Goal: Transaction & Acquisition: Purchase product/service

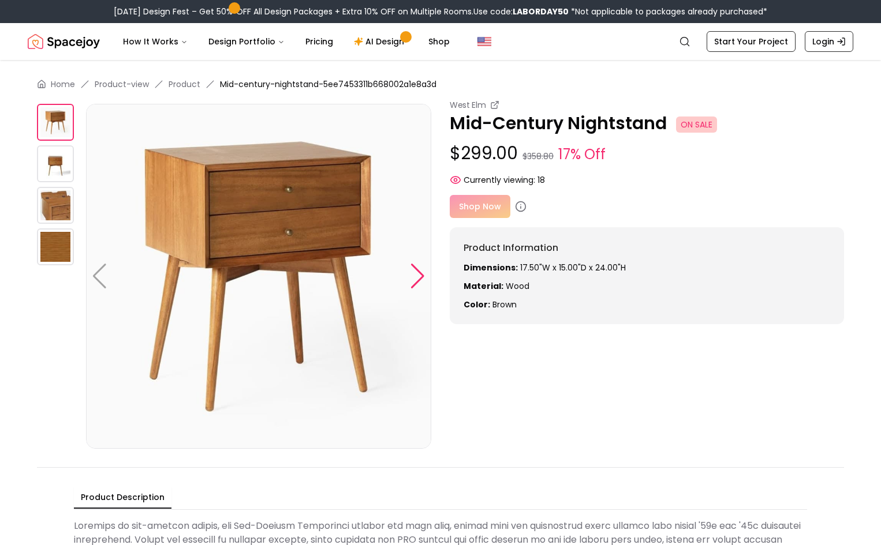
click at [420, 276] on div at bounding box center [418, 276] width 16 height 25
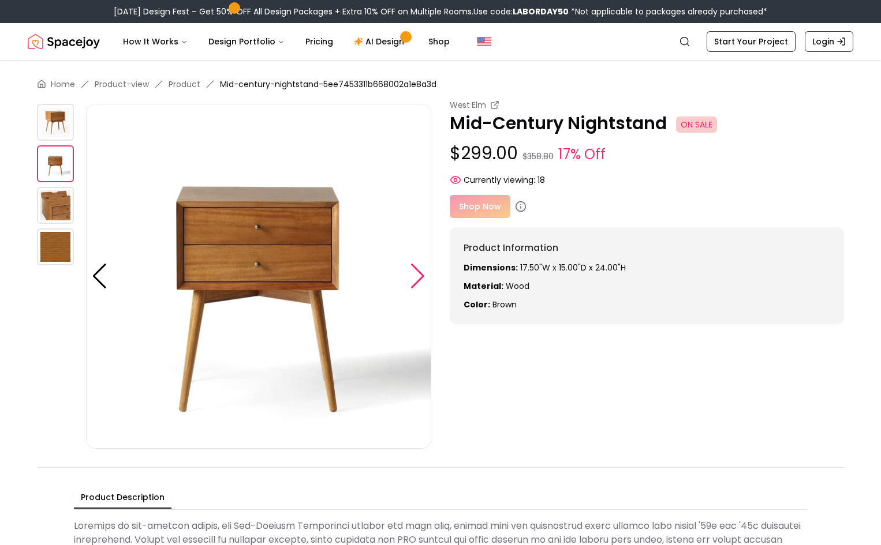
click at [420, 276] on div at bounding box center [418, 276] width 16 height 25
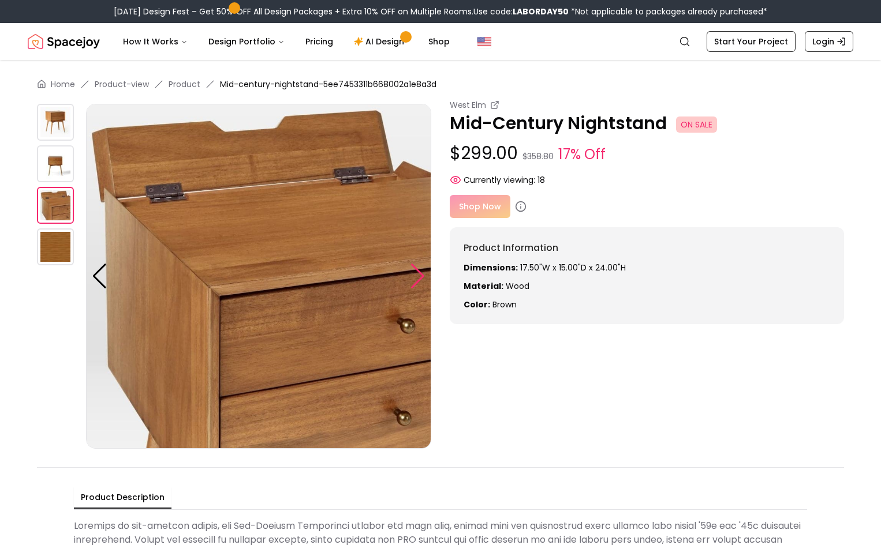
click at [420, 276] on div at bounding box center [418, 276] width 16 height 25
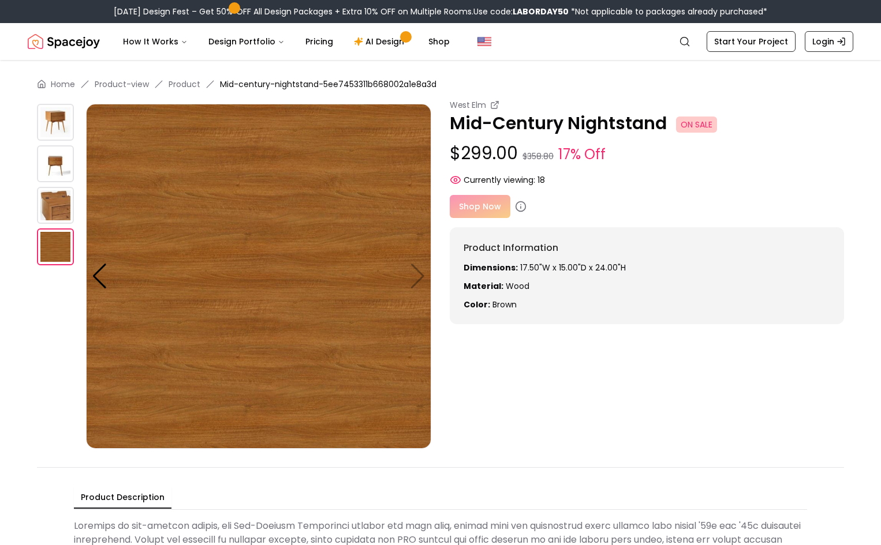
click at [50, 204] on img at bounding box center [55, 205] width 37 height 37
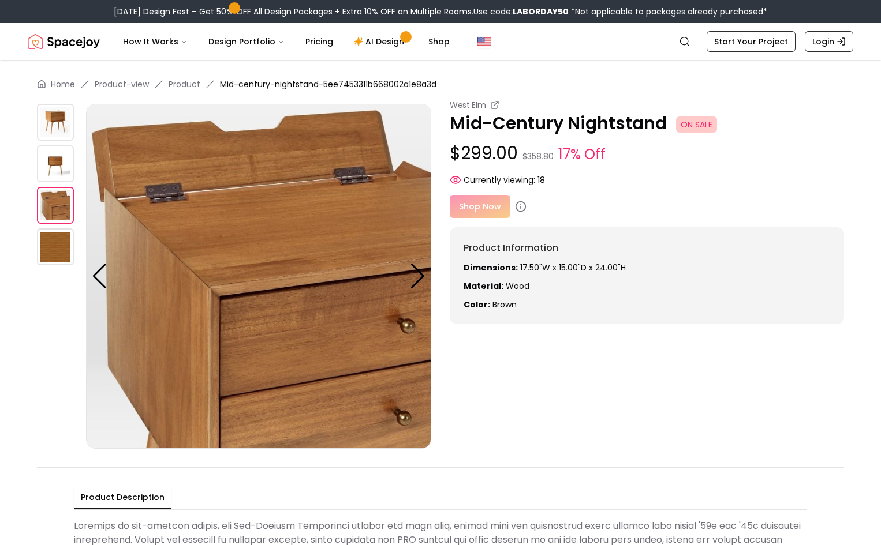
click at [54, 157] on img at bounding box center [55, 163] width 37 height 37
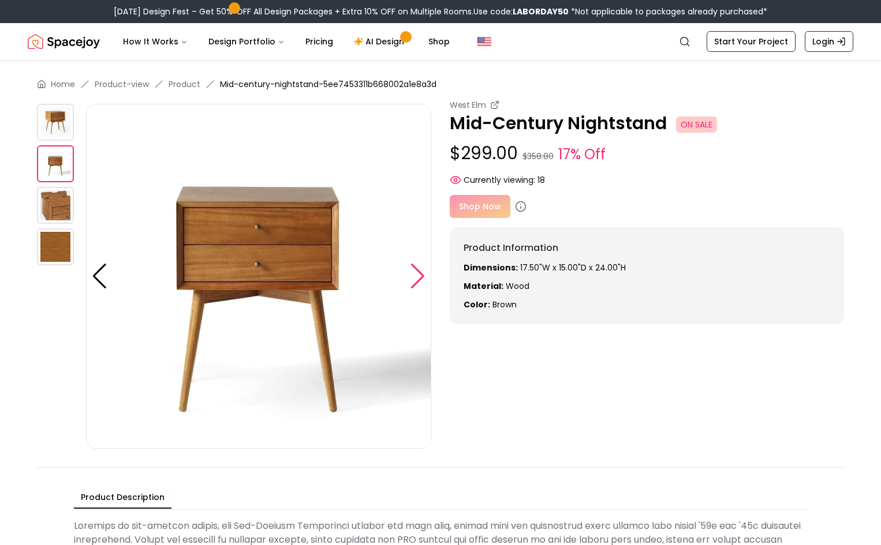
click at [420, 276] on div at bounding box center [418, 276] width 16 height 25
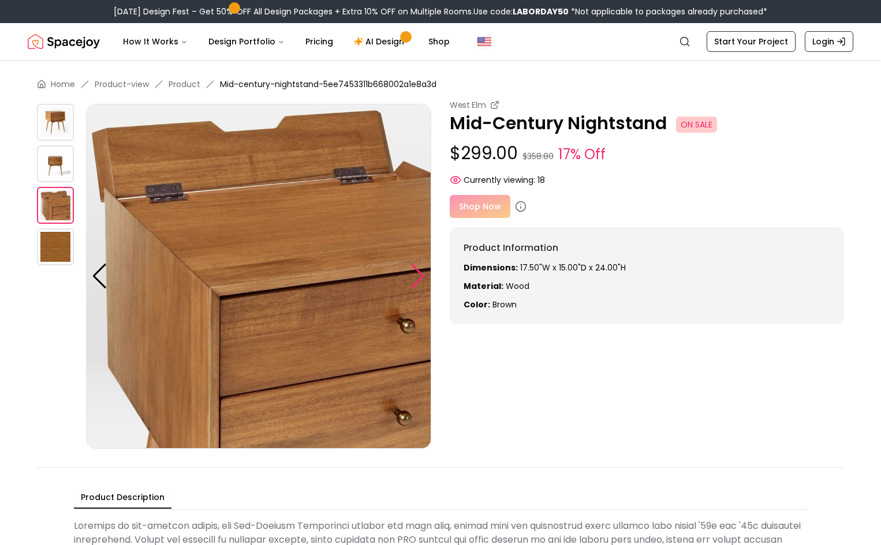
click at [418, 277] on div at bounding box center [418, 276] width 16 height 25
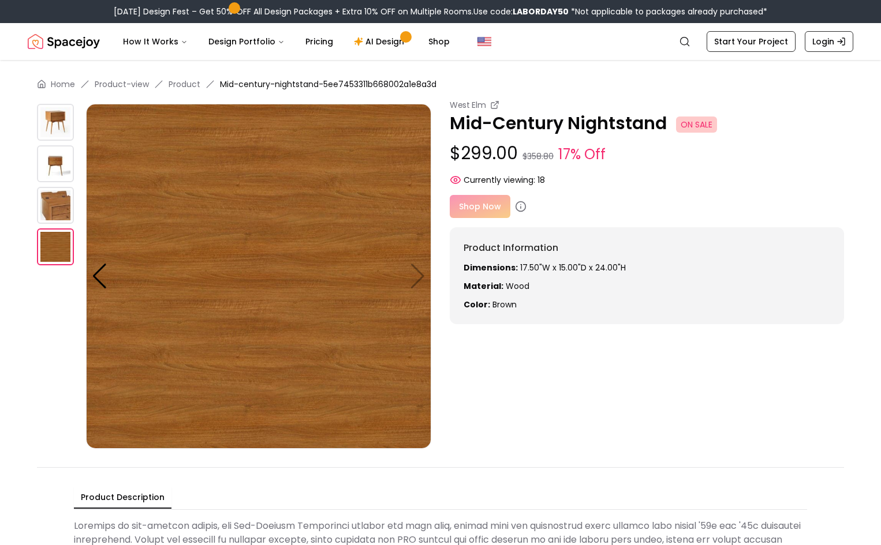
click at [413, 274] on img at bounding box center [258, 276] width 345 height 345
click at [421, 274] on img at bounding box center [258, 276] width 345 height 345
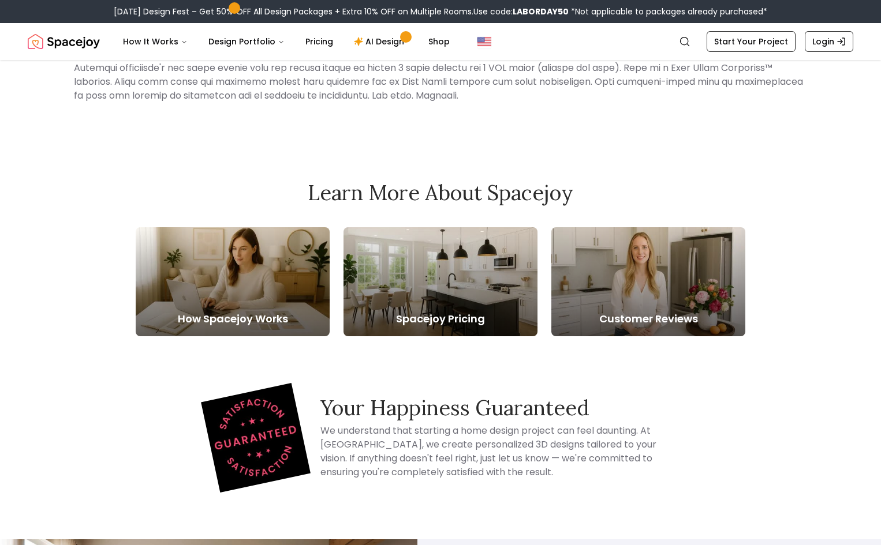
scroll to position [808, 0]
